Goal: Task Accomplishment & Management: Manage account settings

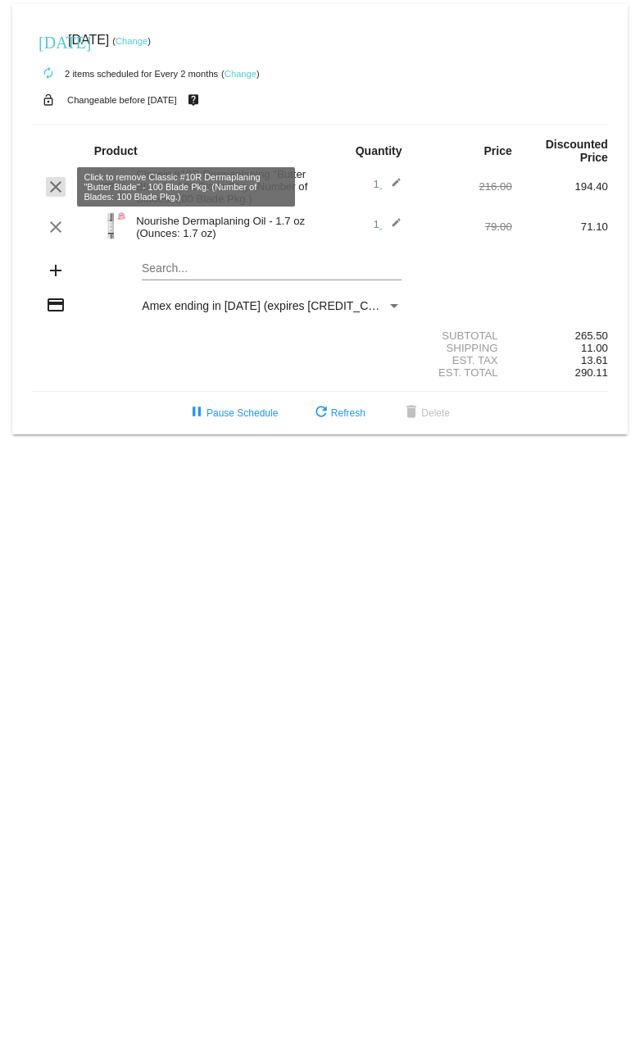
click at [56, 187] on mat-icon "clear" at bounding box center [56, 187] width 20 height 20
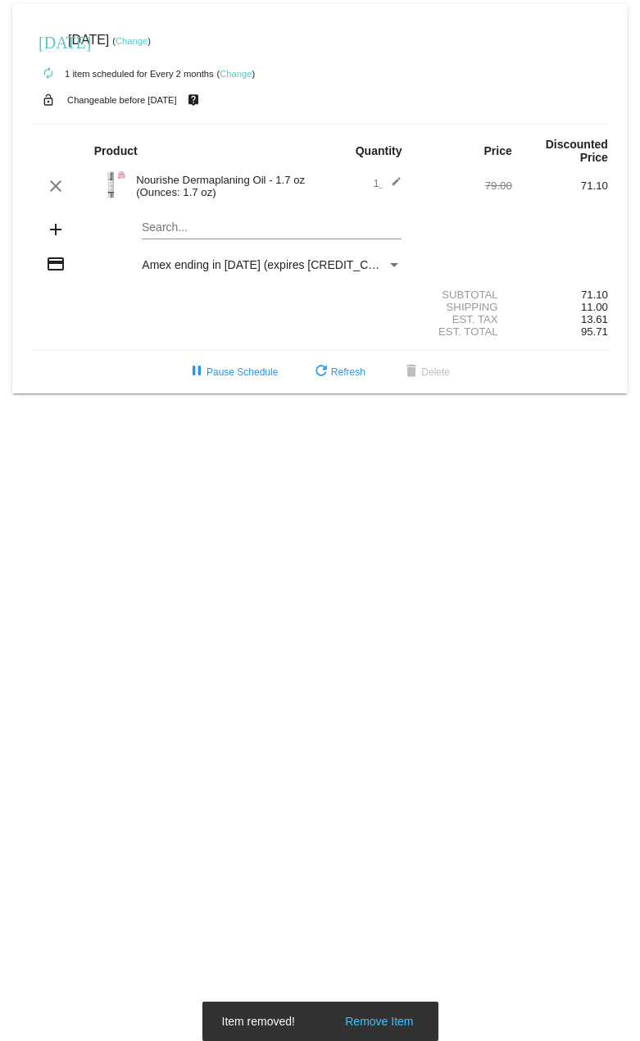
click at [148, 42] on link "Change" at bounding box center [132, 41] width 32 height 10
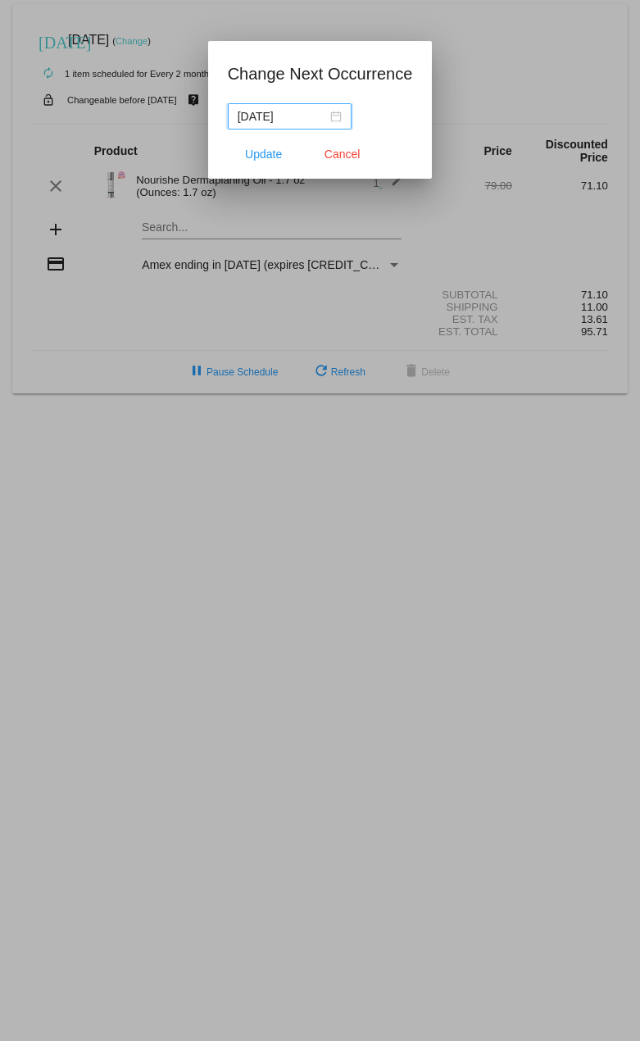
click at [339, 111] on div "[DATE]" at bounding box center [290, 116] width 104 height 18
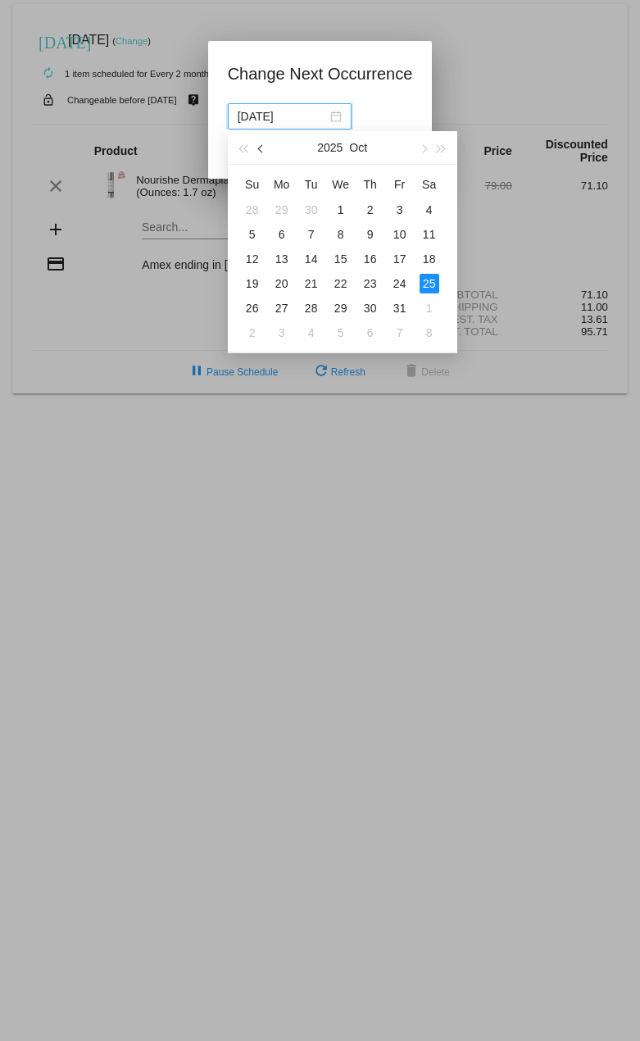
click at [264, 147] on span "button" at bounding box center [261, 149] width 8 height 8
click at [266, 145] on button "button" at bounding box center [262, 147] width 18 height 33
click at [346, 307] on div "27" at bounding box center [341, 308] width 20 height 20
type input "[DATE]"
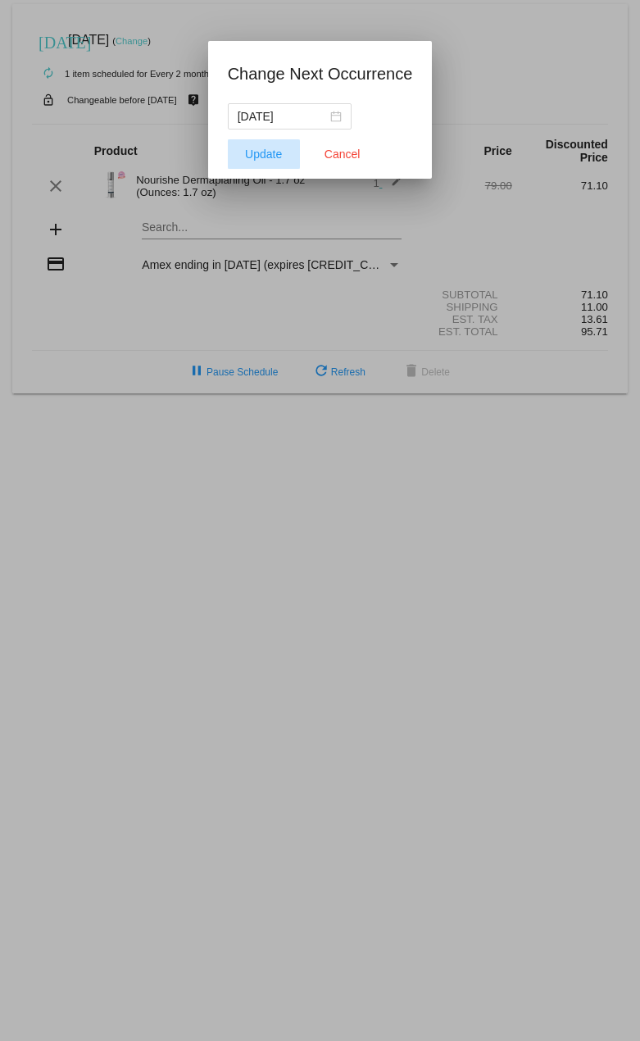
click at [262, 158] on span "Update" at bounding box center [263, 154] width 37 height 13
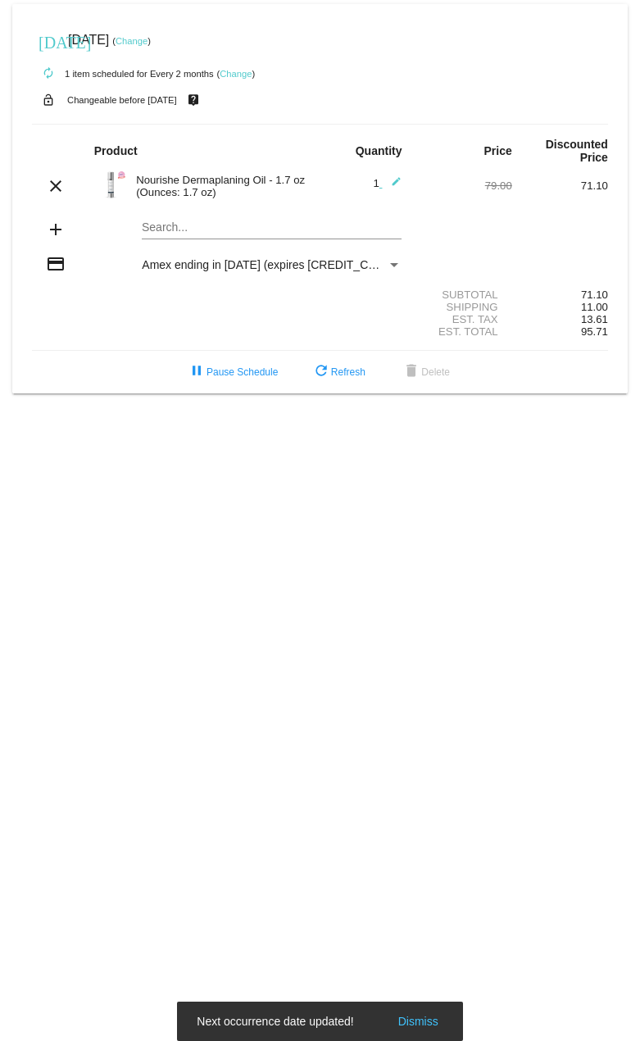
click at [400, 183] on mat-icon "edit" at bounding box center [392, 186] width 20 height 20
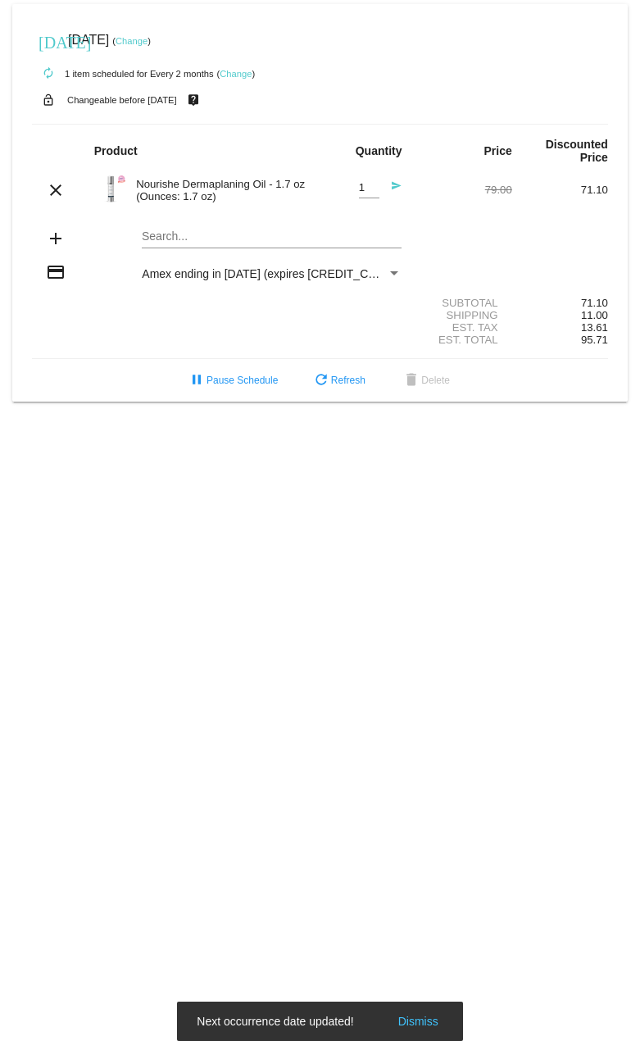
click at [399, 184] on mat-icon "send" at bounding box center [392, 190] width 20 height 20
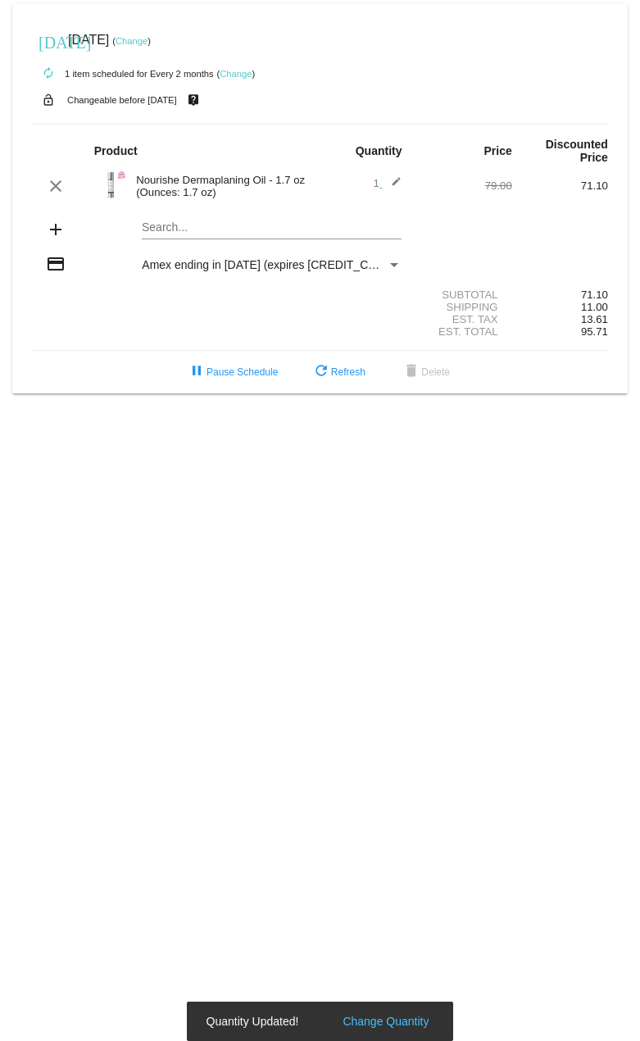
click at [394, 180] on mat-icon "edit" at bounding box center [392, 186] width 20 height 20
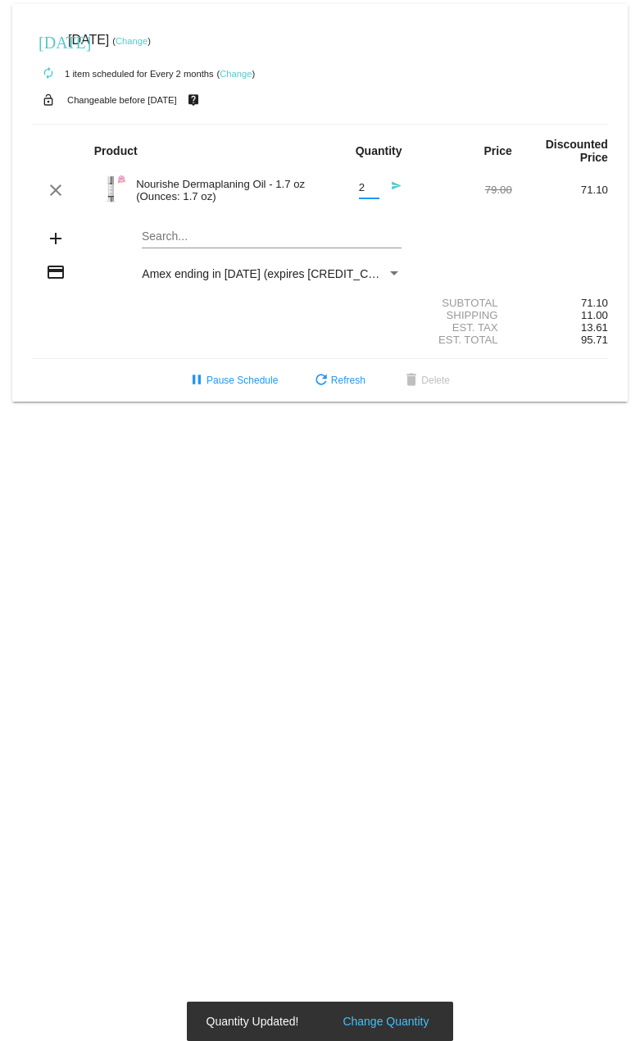
type input "2"
click at [372, 187] on input "2" at bounding box center [369, 188] width 21 height 12
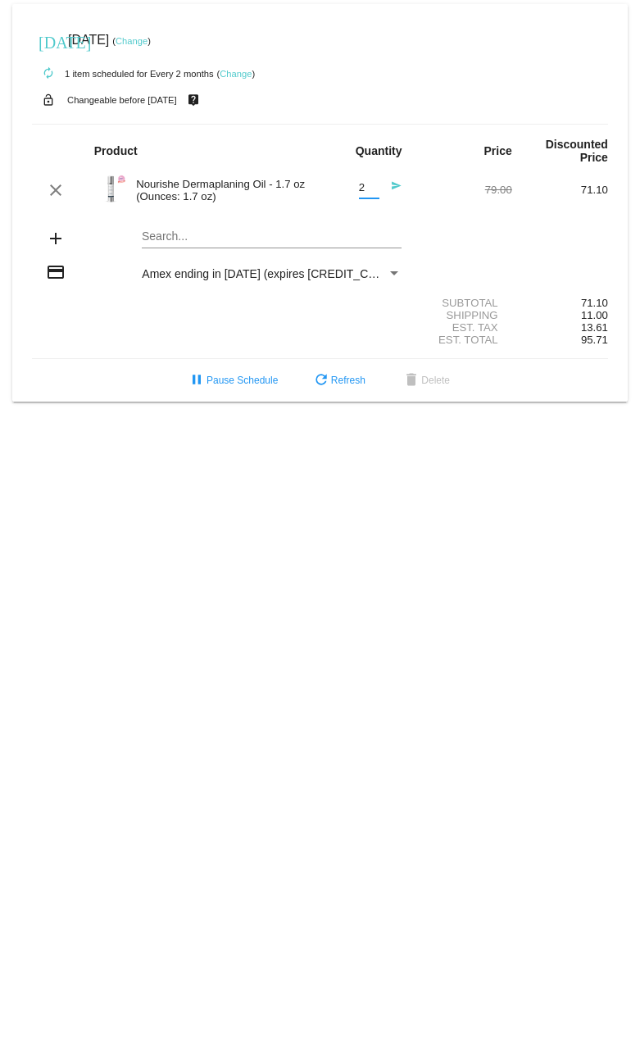
click at [394, 185] on mat-icon "send" at bounding box center [392, 190] width 20 height 20
